Goal: Find specific page/section: Find specific page/section

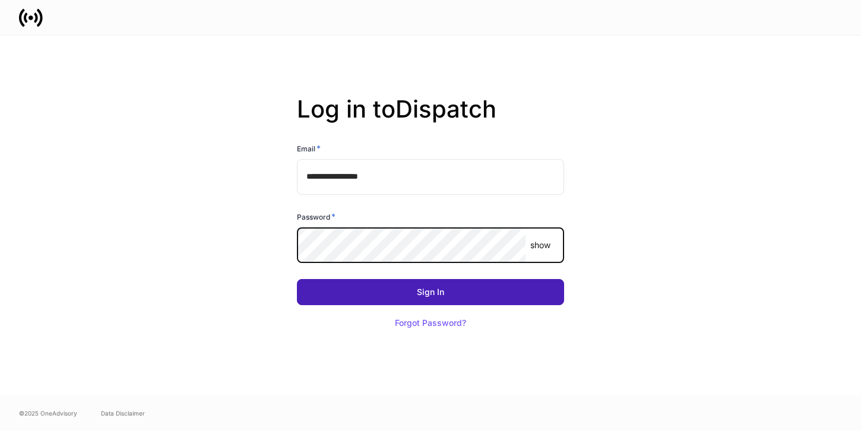
click at [431, 289] on div "Sign In" at bounding box center [430, 292] width 27 height 8
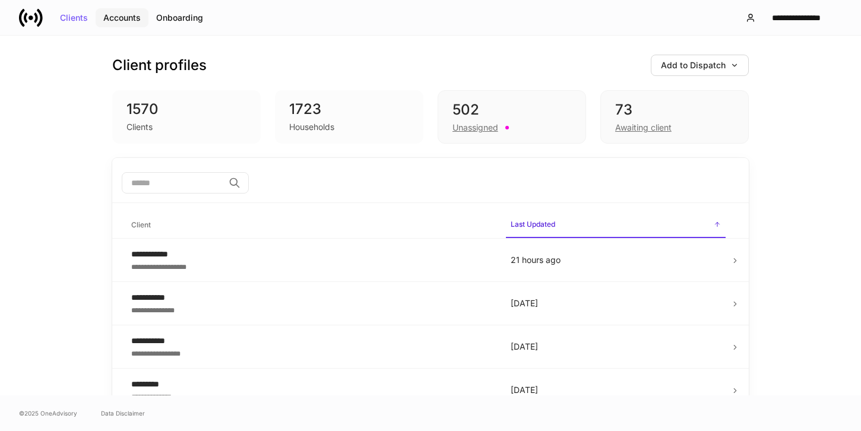
click at [122, 19] on div "Accounts" at bounding box center [121, 18] width 37 height 8
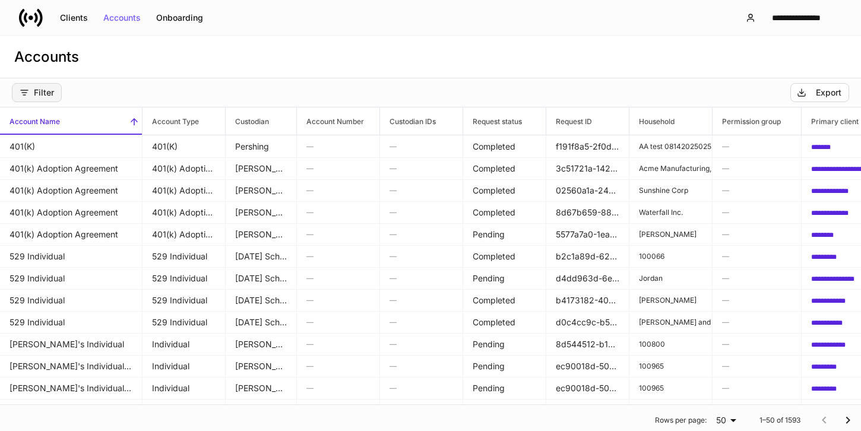
click at [52, 96] on div "Filter" at bounding box center [37, 93] width 34 height 10
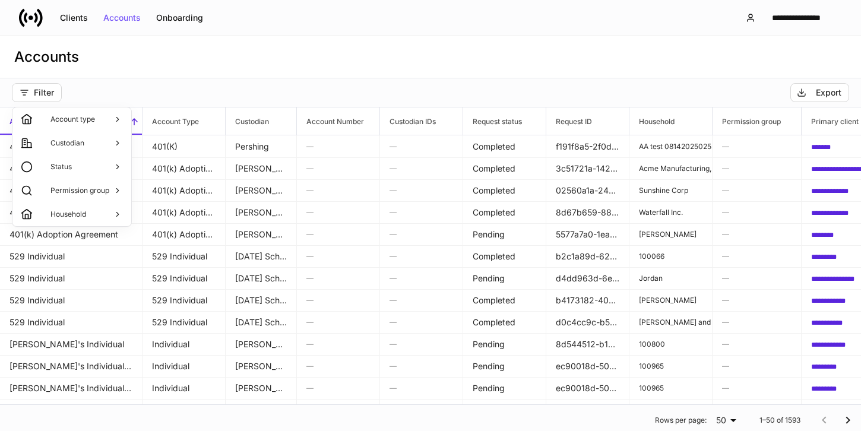
click at [77, 144] on p "Custodian" at bounding box center [67, 143] width 34 height 10
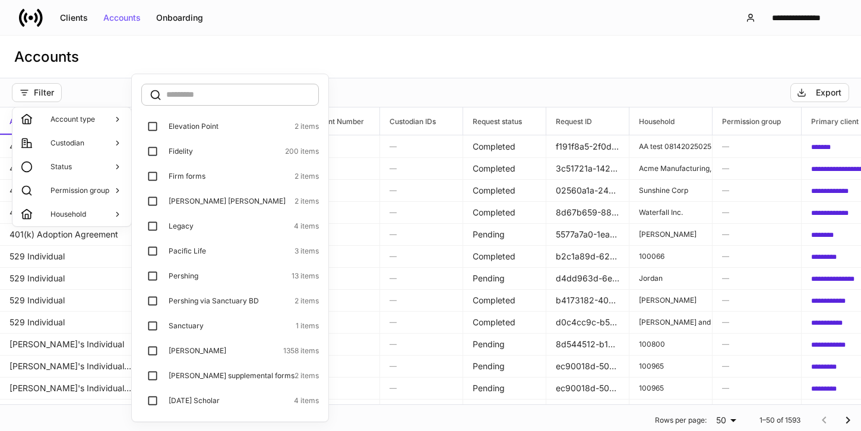
click at [245, 47] on div at bounding box center [430, 215] width 861 height 431
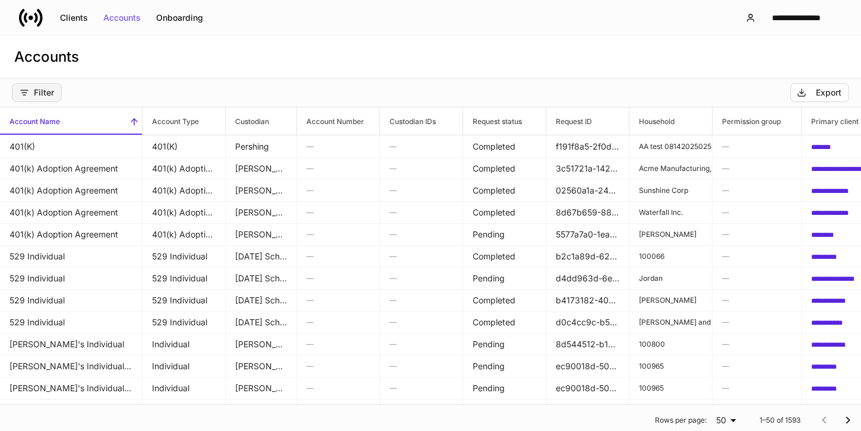
click at [50, 87] on button "Filter" at bounding box center [37, 92] width 50 height 19
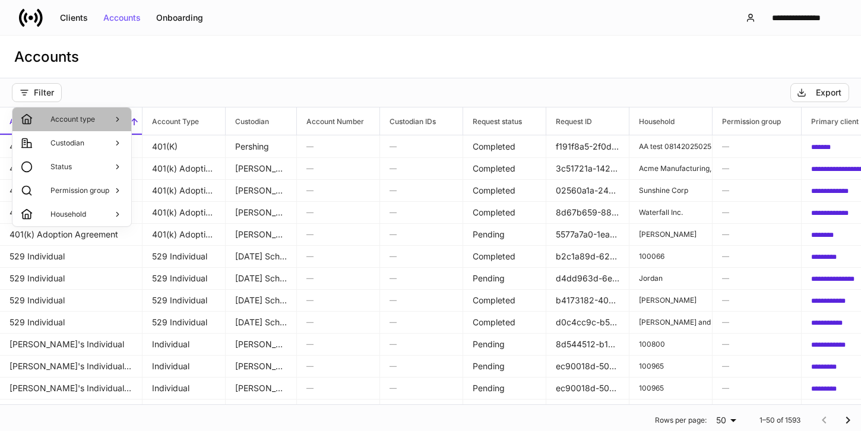
click at [72, 127] on li "Account type" at bounding box center [71, 120] width 119 height 24
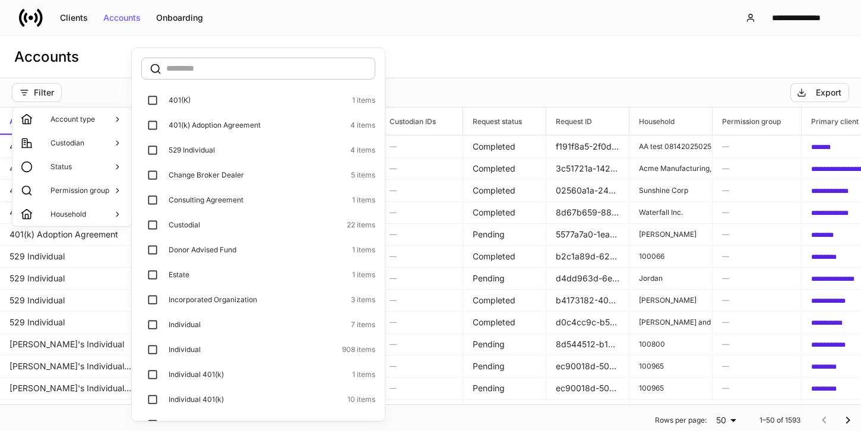
click at [86, 93] on div at bounding box center [430, 215] width 861 height 431
